Goal: Information Seeking & Learning: Learn about a topic

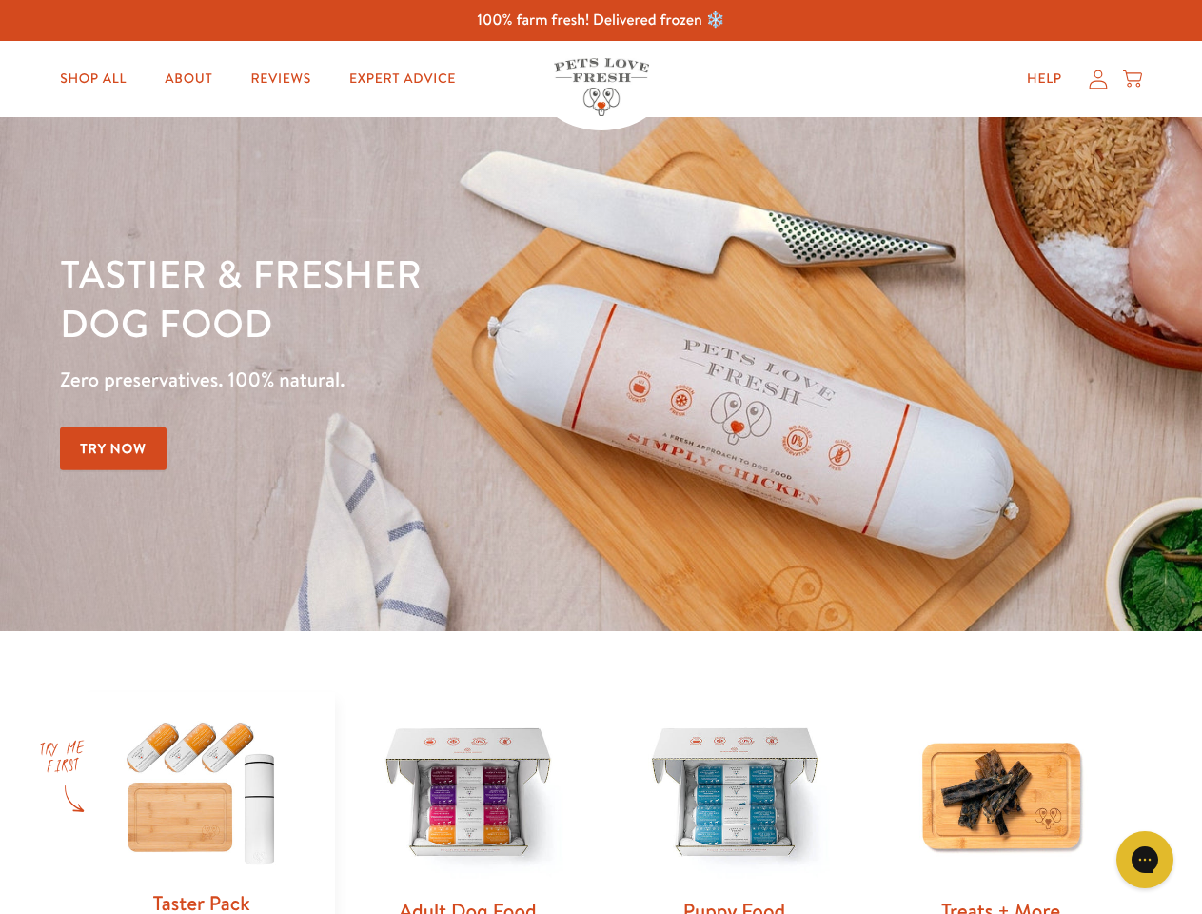
click at [601, 457] on div "Tastier & fresher dog food Zero preservatives. 100% natural. Try Now" at bounding box center [421, 373] width 722 height 251
click at [1145, 860] on icon "Gorgias live chat" at bounding box center [1145, 859] width 18 height 18
